Goal: Task Accomplishment & Management: Use online tool/utility

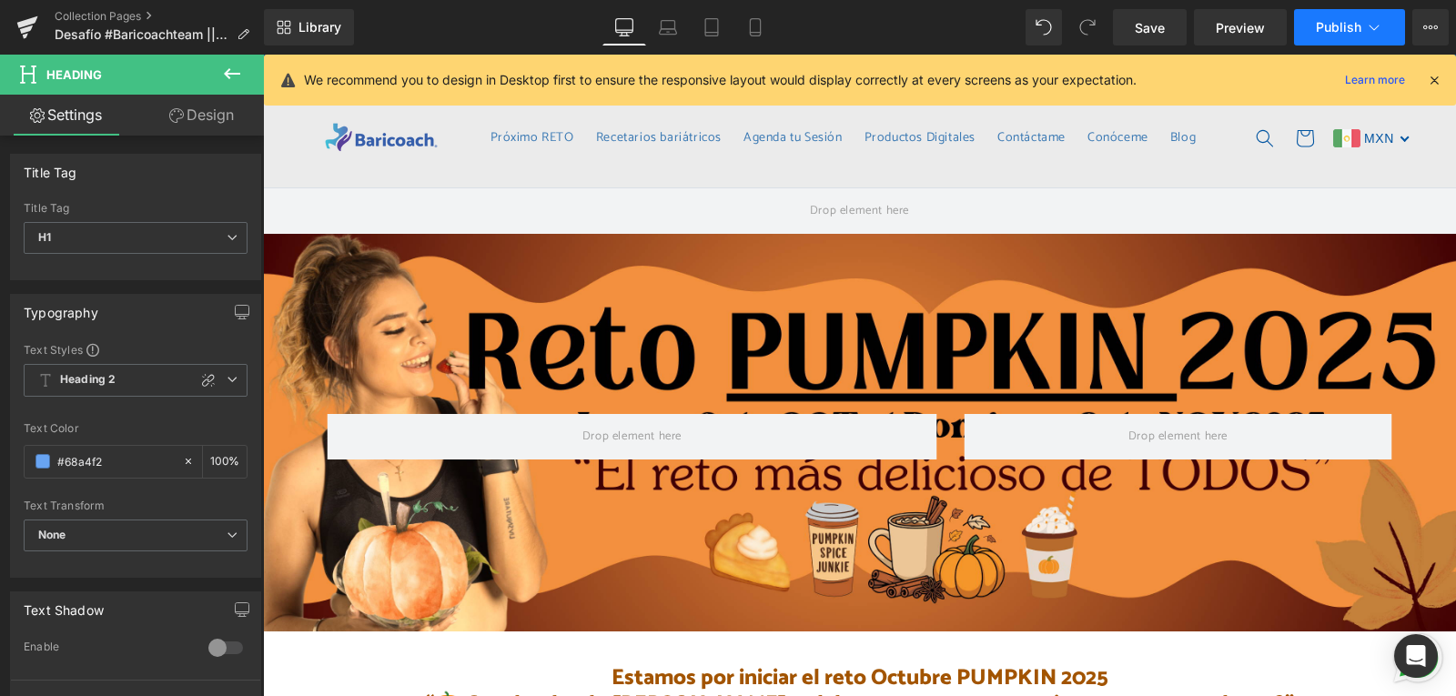
click at [1369, 20] on icon at bounding box center [1374, 27] width 18 height 18
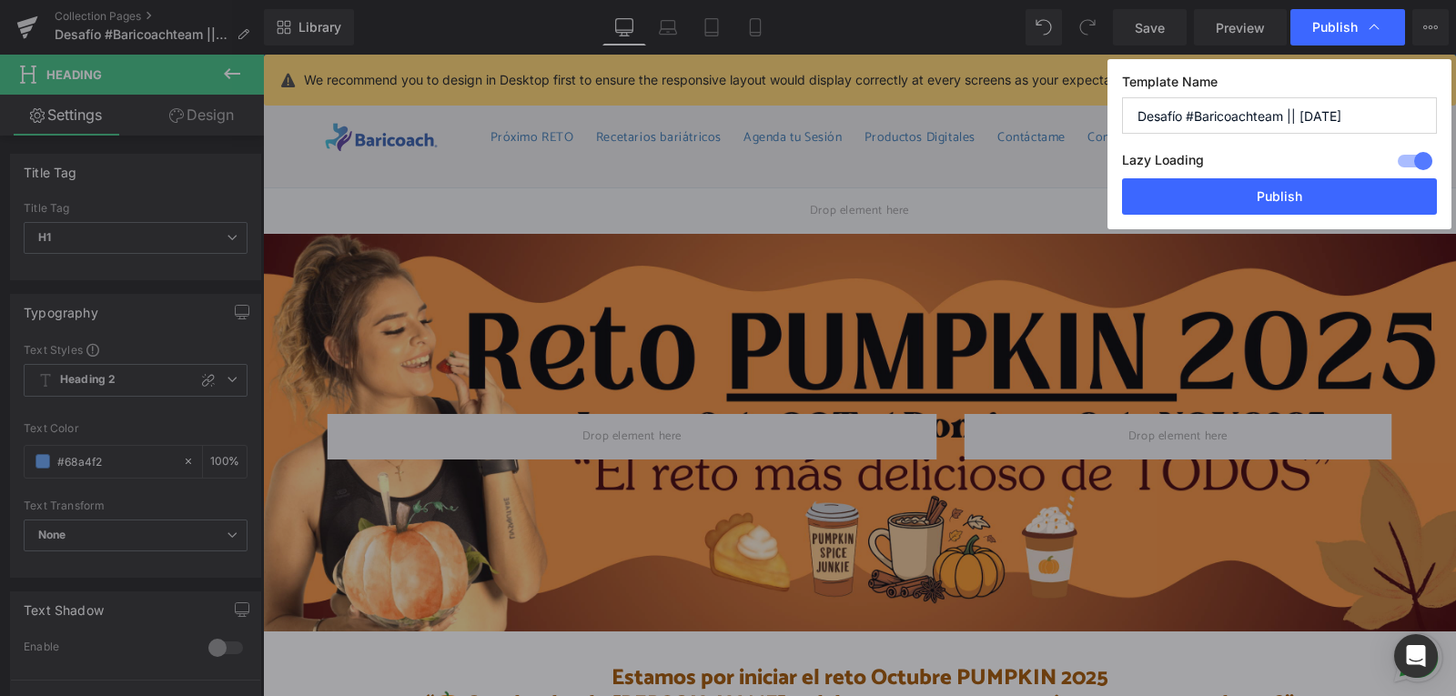
click at [1309, 117] on input "Desafío #Baricoachteam || [DATE]" at bounding box center [1279, 115] width 315 height 36
type input "Desafío #Baricoachteam || [DATE]"
drag, startPoint x: 1341, startPoint y: 192, endPoint x: 1077, endPoint y: 136, distance: 269.9
click at [1341, 192] on button "Publish" at bounding box center [1279, 196] width 315 height 36
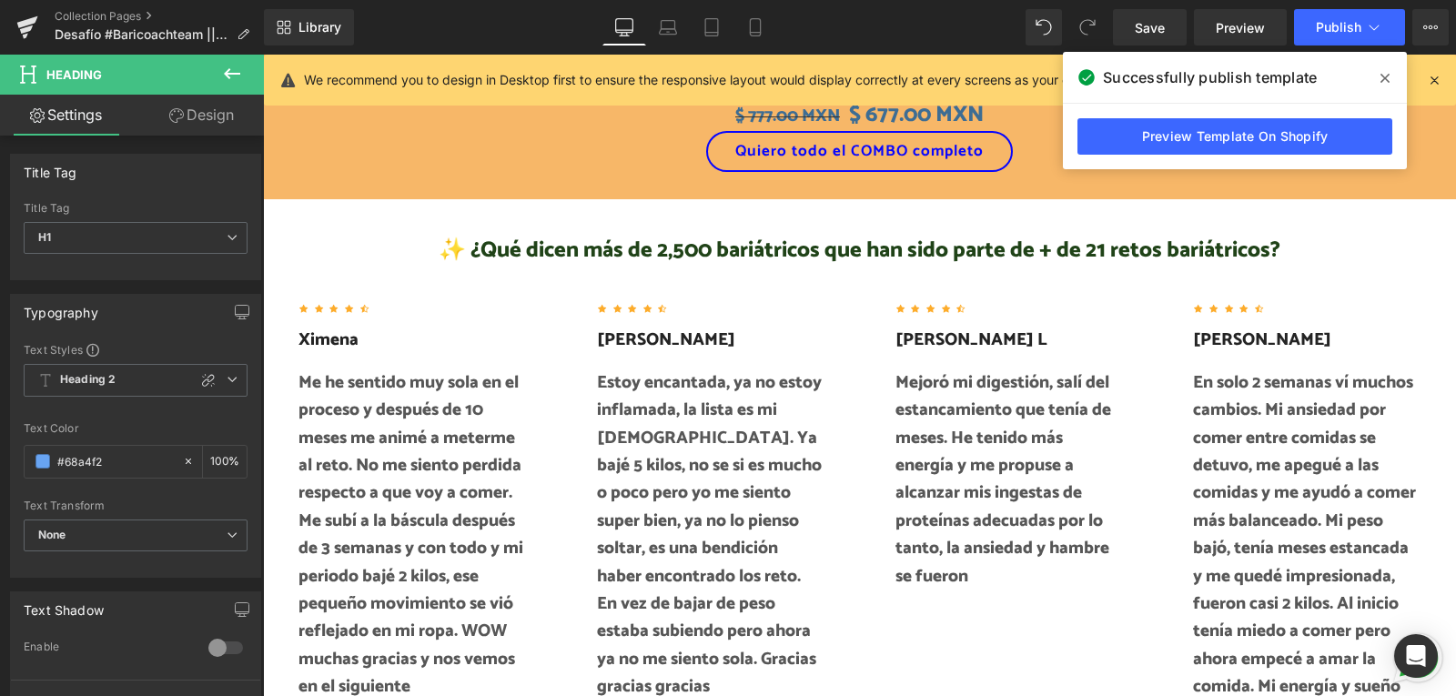
scroll to position [3459, 0]
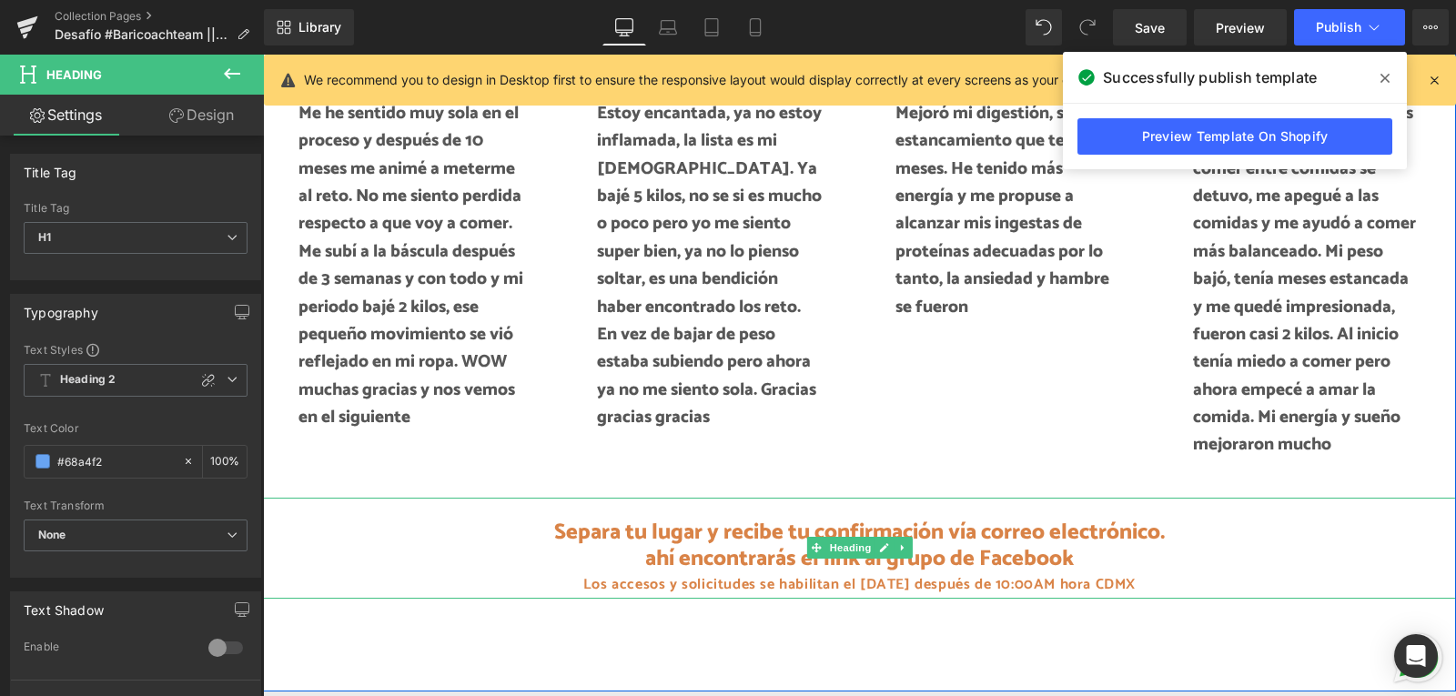
click at [955, 549] on span "Separa tu lugar y recibe tu confirmación vía correo electrónico. ahí encontrará…" at bounding box center [859, 545] width 611 height 63
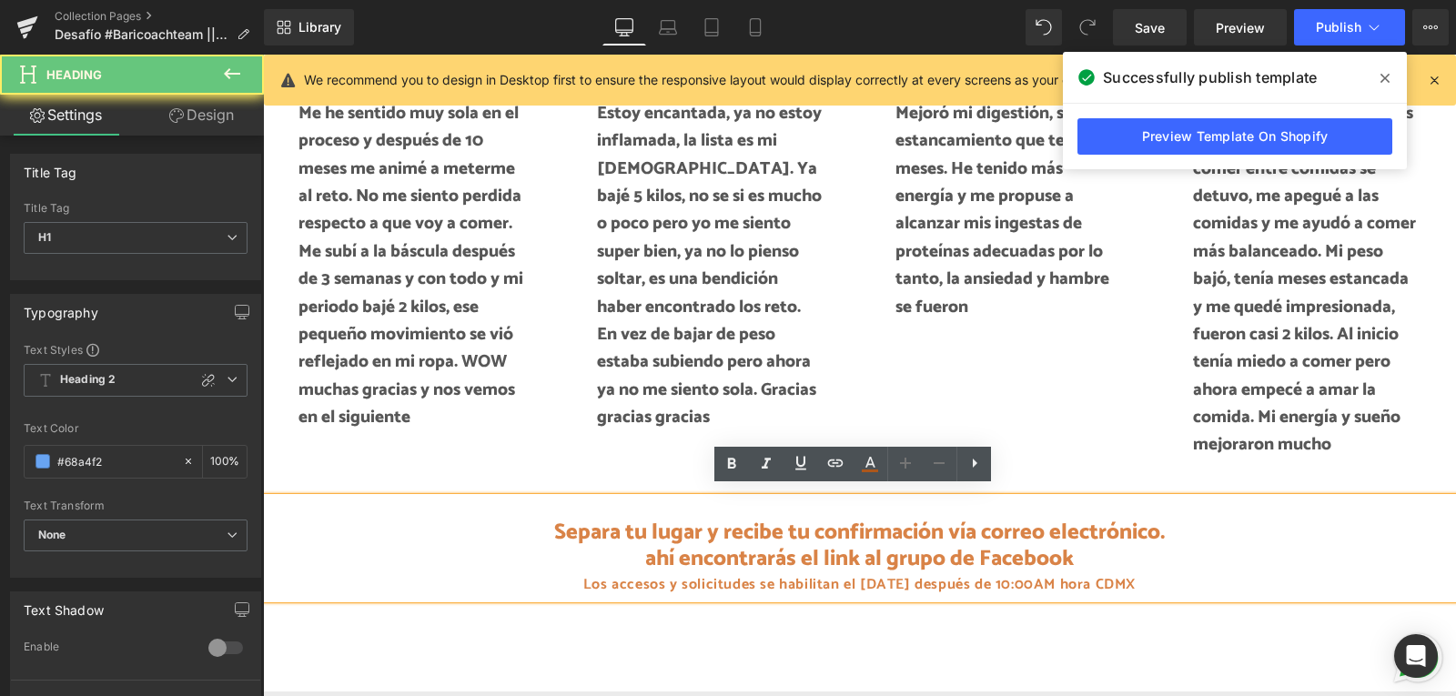
click at [972, 550] on span "Separa tu lugar y recibe tu confirmación vía correo electrónico. ahí encontrará…" at bounding box center [859, 545] width 611 height 63
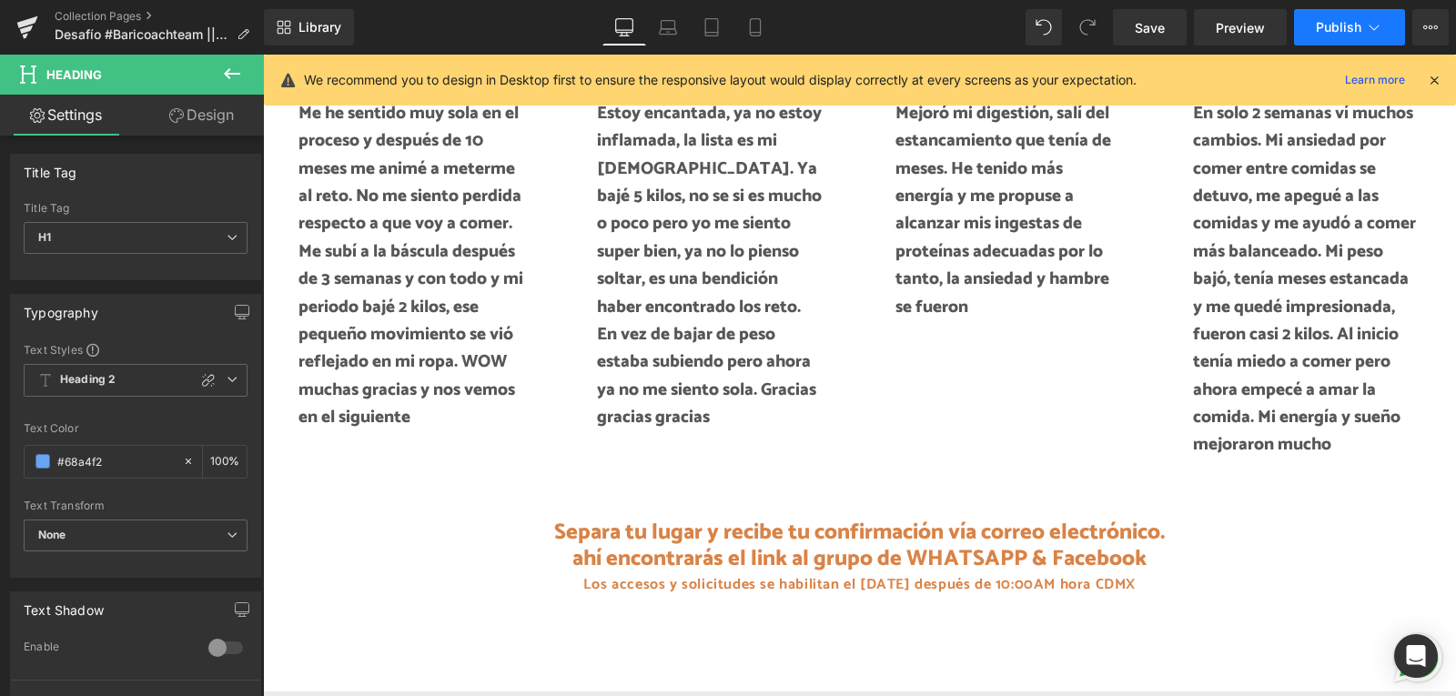
click at [1348, 29] on span "Publish" at bounding box center [1339, 27] width 46 height 15
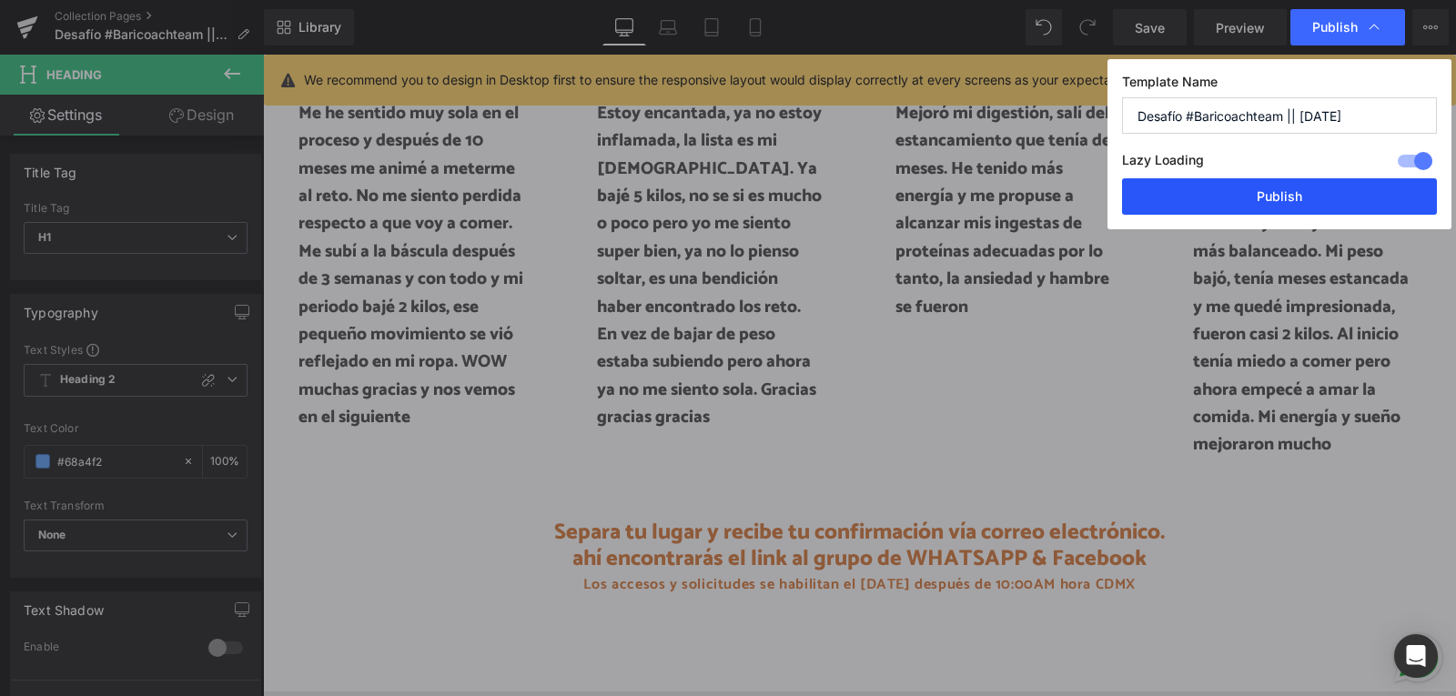
click at [1280, 189] on button "Publish" at bounding box center [1279, 196] width 315 height 36
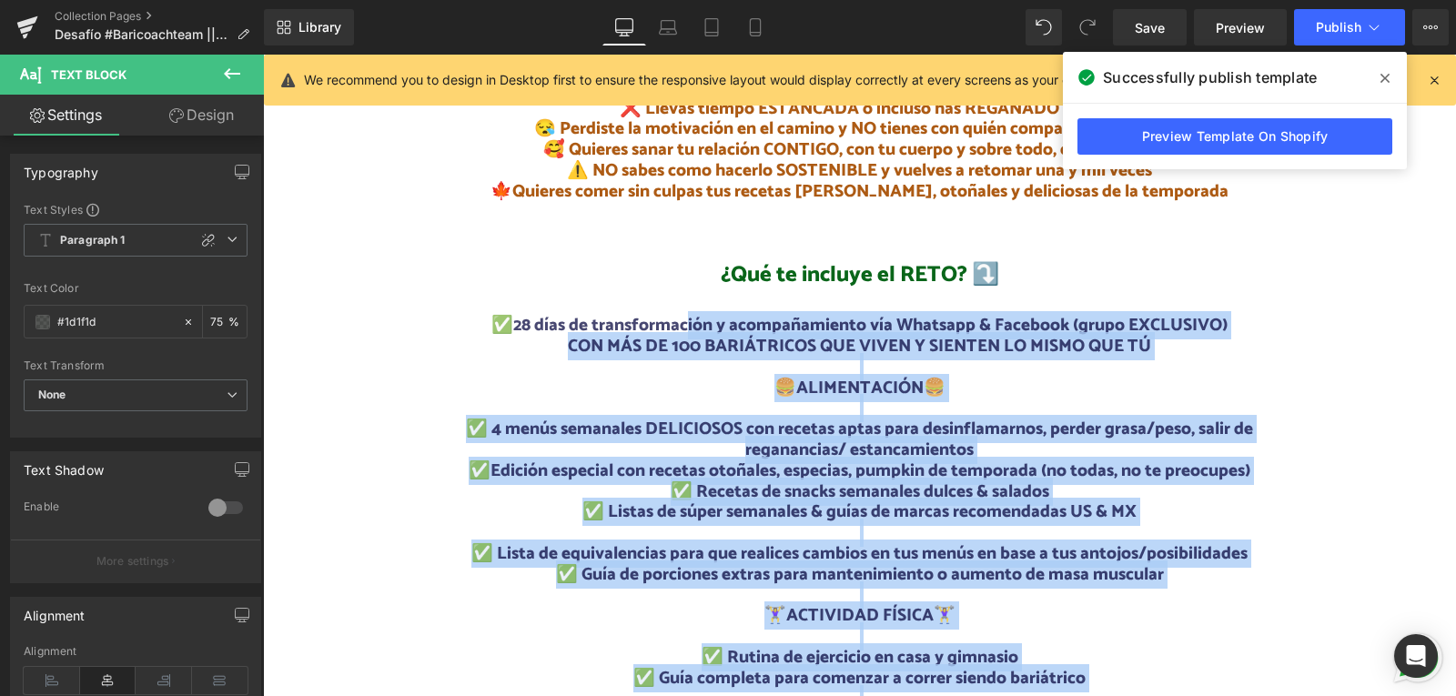
scroll to position [770, 0]
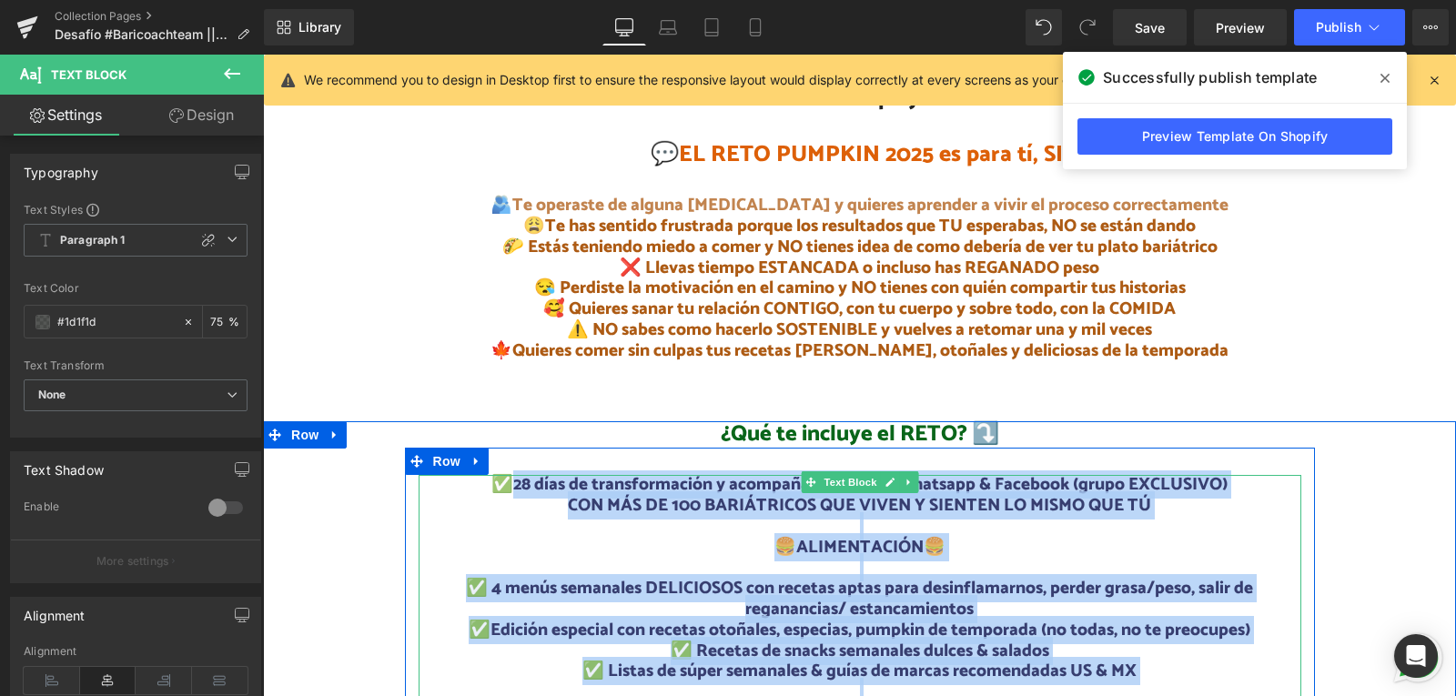
drag, startPoint x: 1137, startPoint y: 539, endPoint x: 507, endPoint y: 480, distance: 632.6
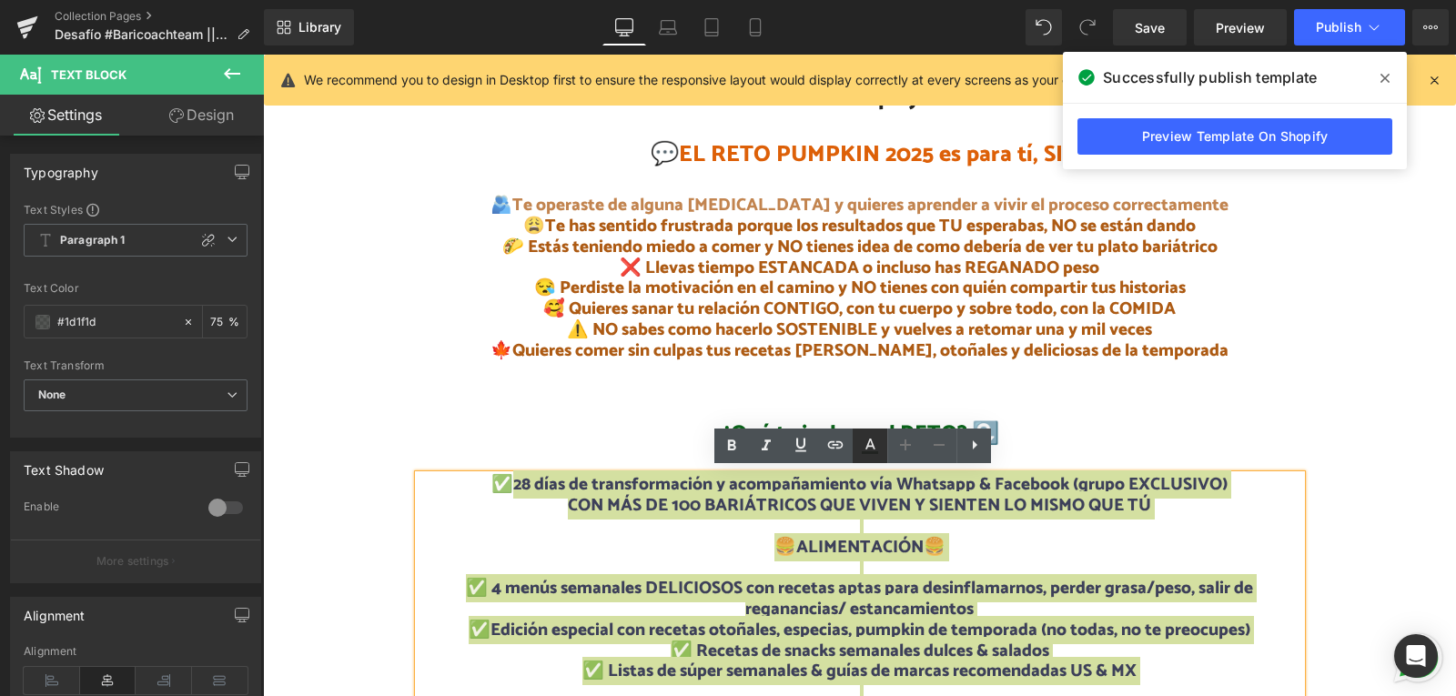
click at [879, 450] on icon at bounding box center [870, 446] width 22 height 22
type input "#1d1f1d"
type input "75"
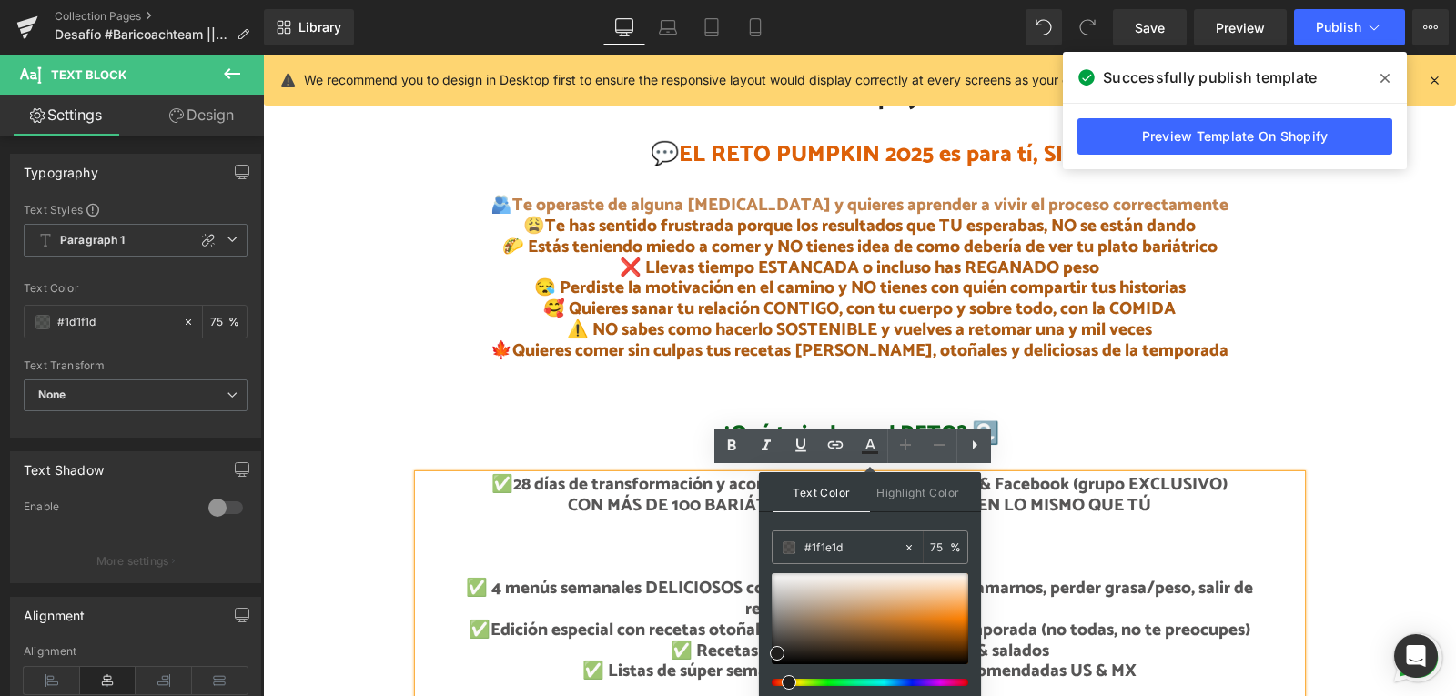
drag, startPoint x: 835, startPoint y: 685, endPoint x: 780, endPoint y: 696, distance: 55.7
click at [780, 695] on html "(P) Price You are previewing how the will restyle your page. You can not edit E…" at bounding box center [728, 348] width 1456 height 696
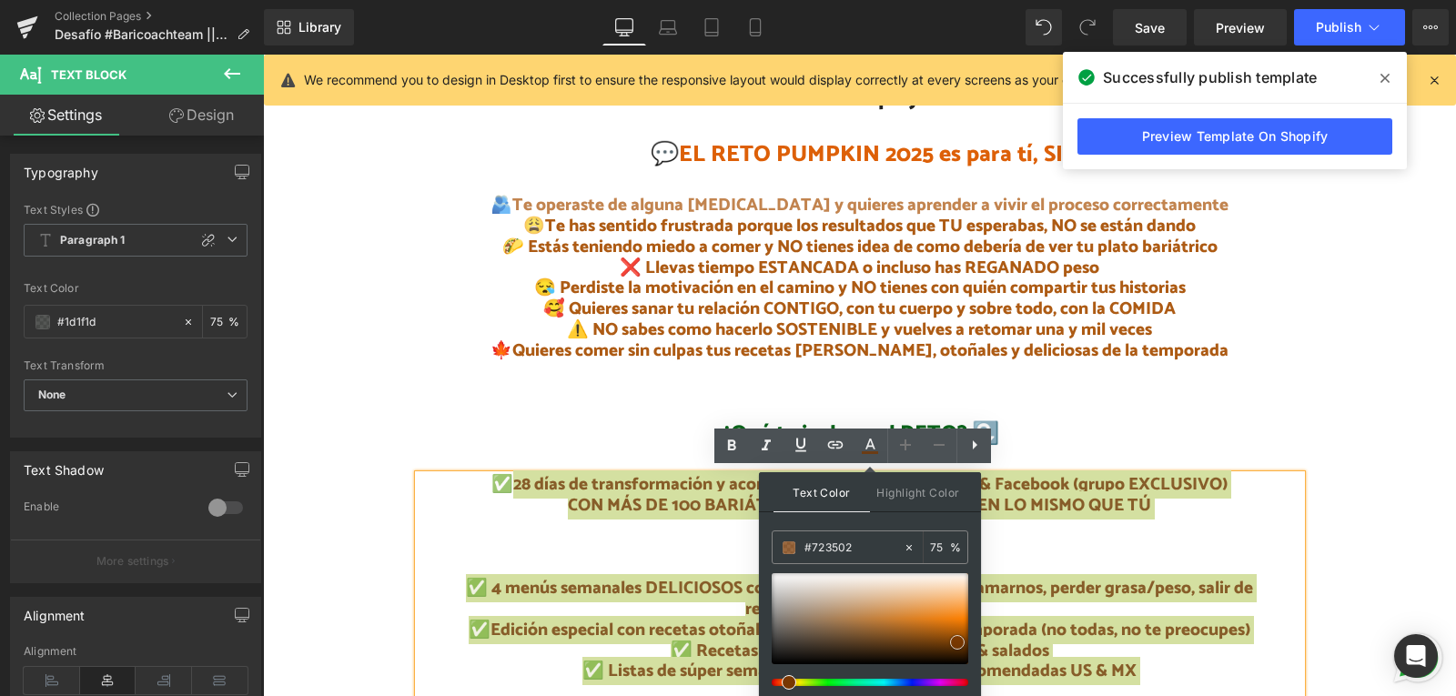
type input "#783701"
drag, startPoint x: 781, startPoint y: 654, endPoint x: 956, endPoint y: 643, distance: 175.1
click at [956, 643] on span at bounding box center [957, 642] width 15 height 15
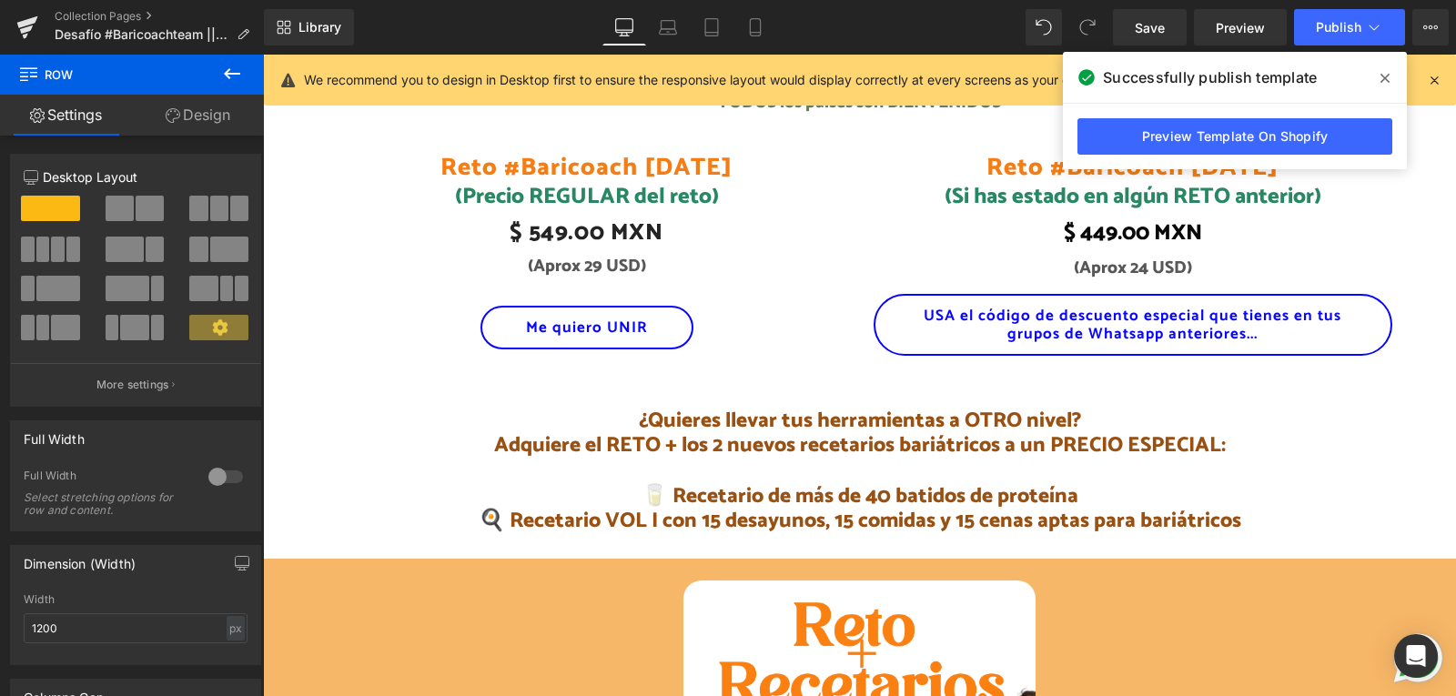
scroll to position [2317, 0]
click at [1338, 30] on span "Publish" at bounding box center [1339, 27] width 46 height 15
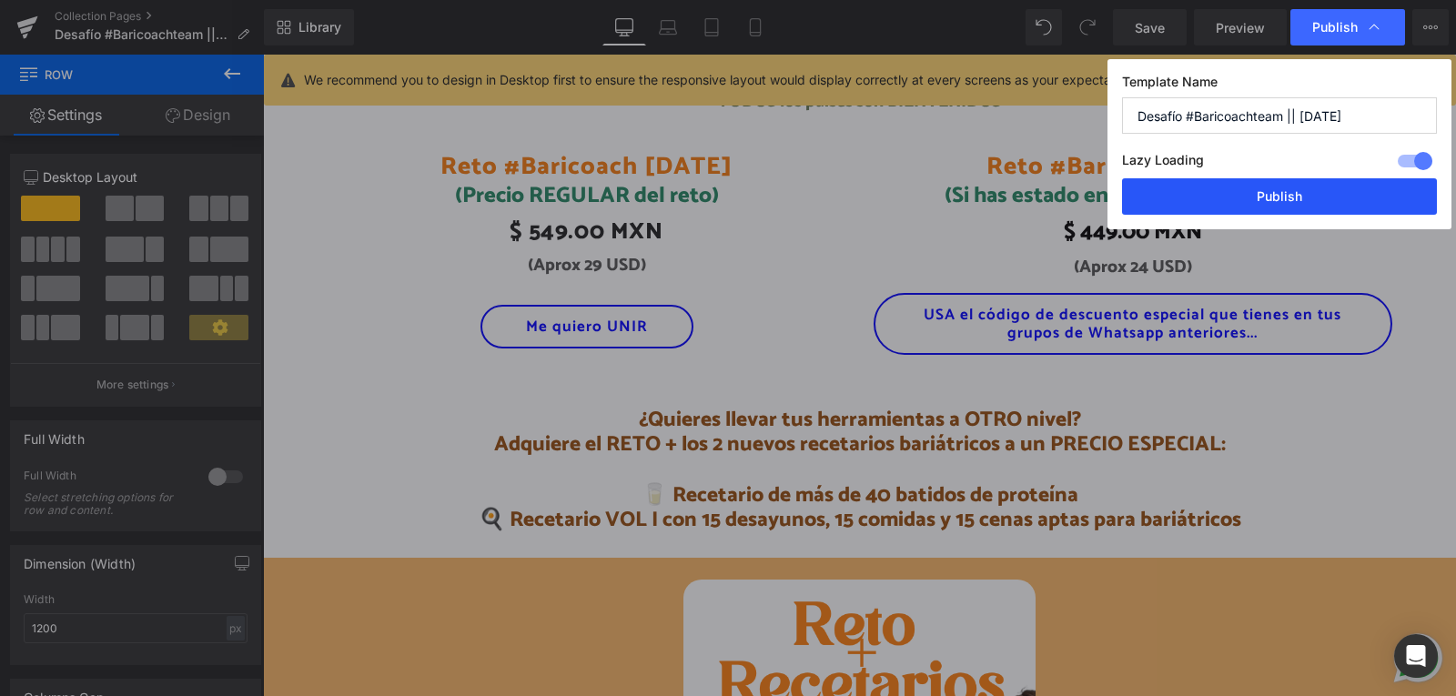
click at [1322, 184] on button "Publish" at bounding box center [1279, 196] width 315 height 36
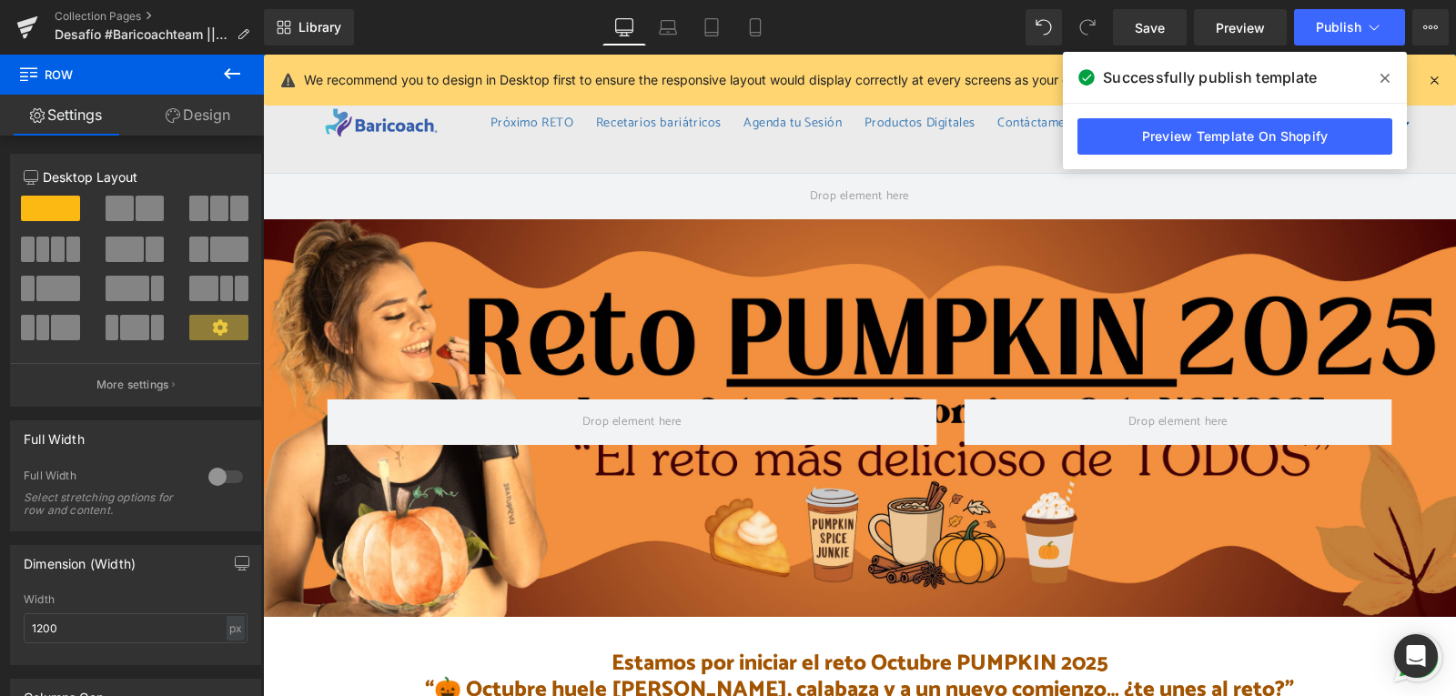
scroll to position [0, 0]
